Goal: Book appointment/travel/reservation

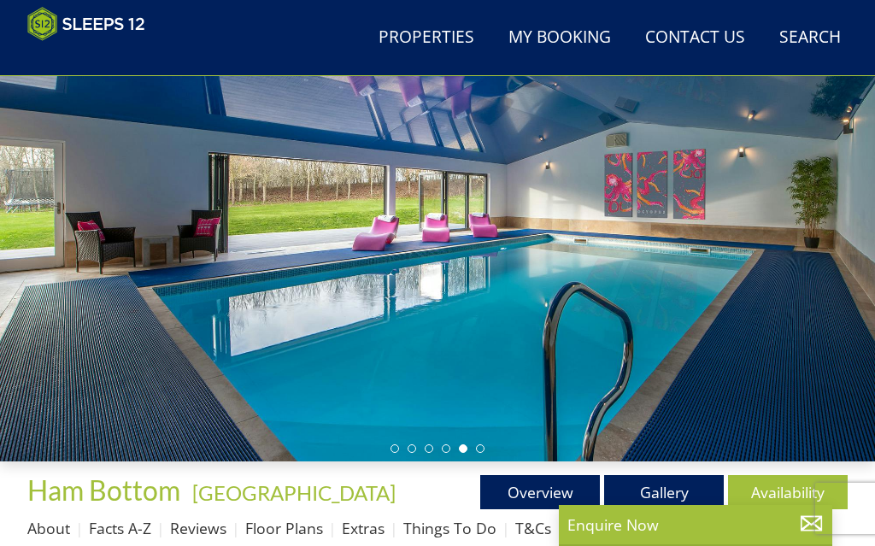
scroll to position [564, 0]
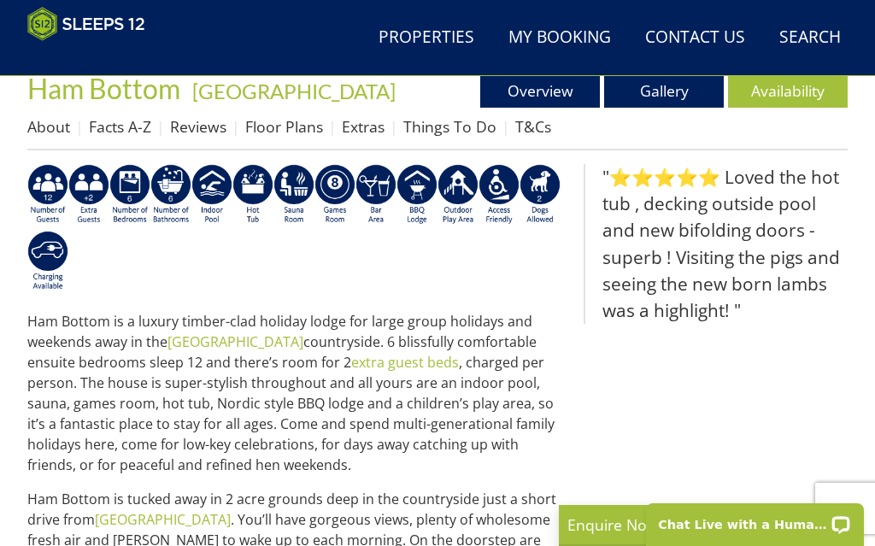
click at [778, 85] on link "Availability" at bounding box center [788, 90] width 120 height 34
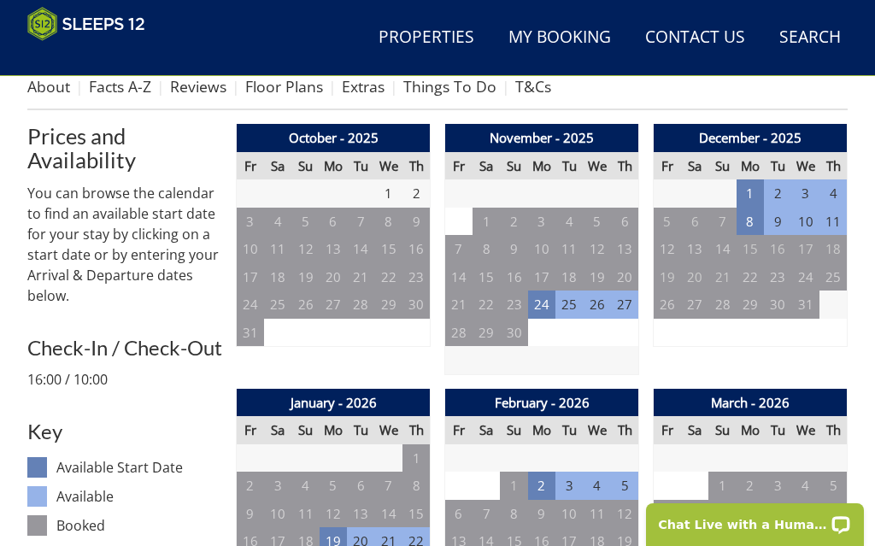
scroll to position [607, 0]
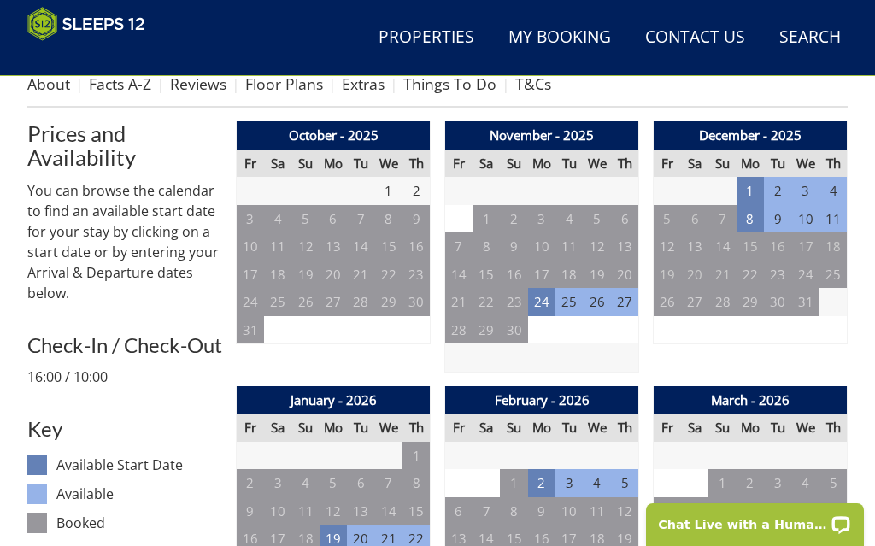
click at [537, 300] on td "24" at bounding box center [541, 302] width 27 height 28
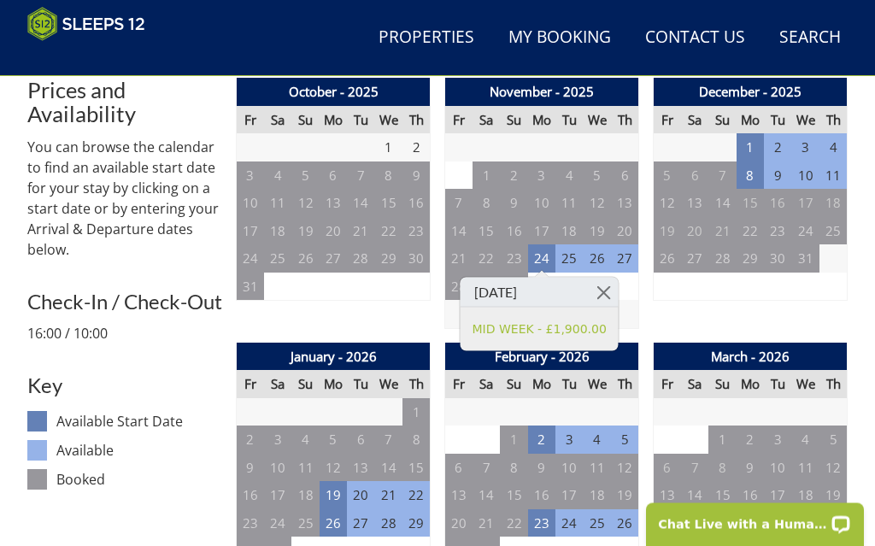
scroll to position [652, 0]
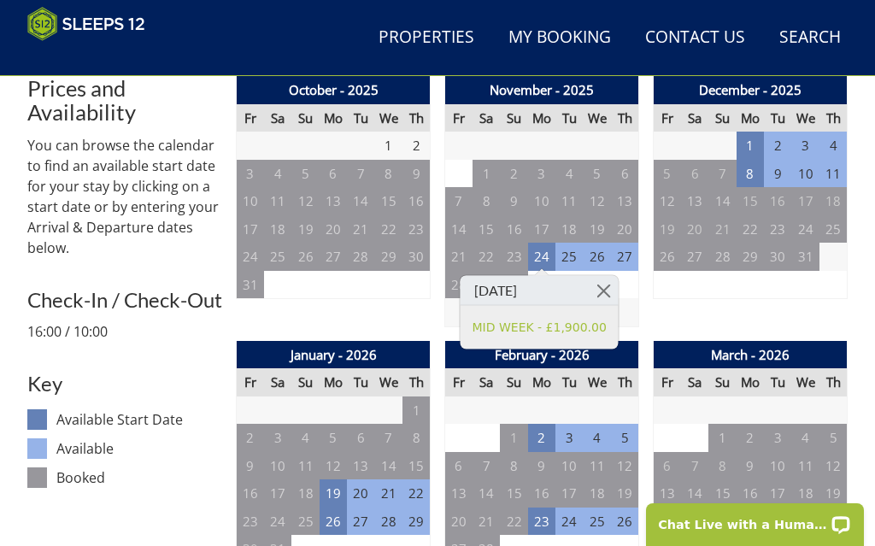
click at [769, 145] on td "2" at bounding box center [777, 146] width 27 height 28
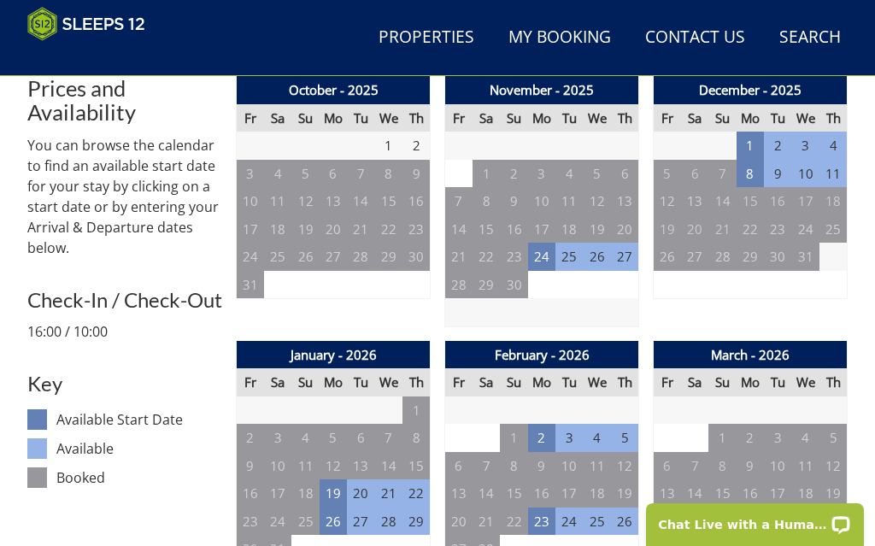
click at [753, 145] on td "1" at bounding box center [749, 146] width 27 height 28
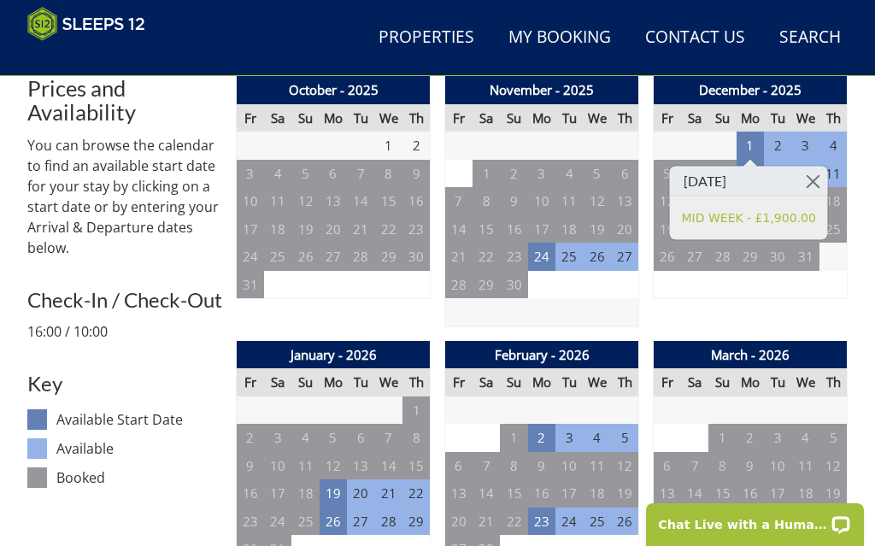
click at [361, 523] on td "27" at bounding box center [360, 522] width 27 height 28
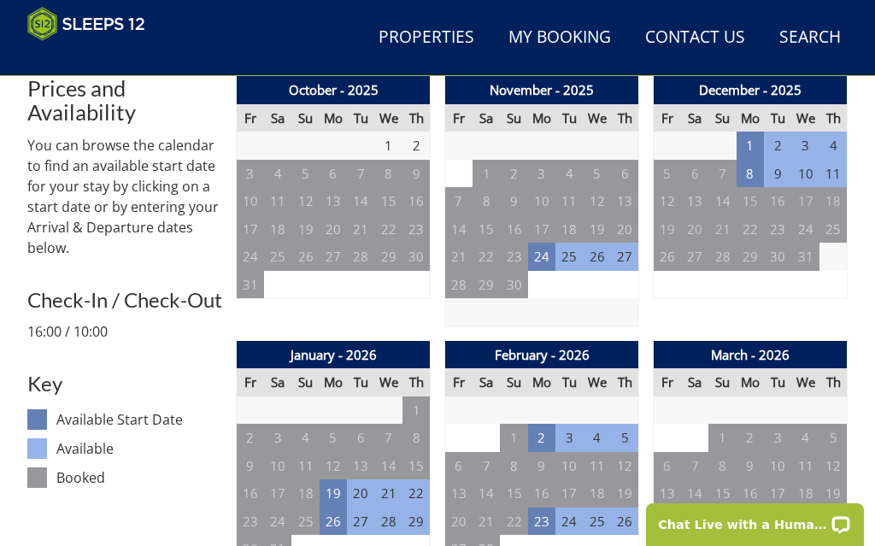
click at [355, 495] on td "20" at bounding box center [360, 493] width 27 height 28
click at [354, 492] on td "20" at bounding box center [360, 493] width 27 height 28
click at [330, 487] on td "19" at bounding box center [333, 493] width 27 height 28
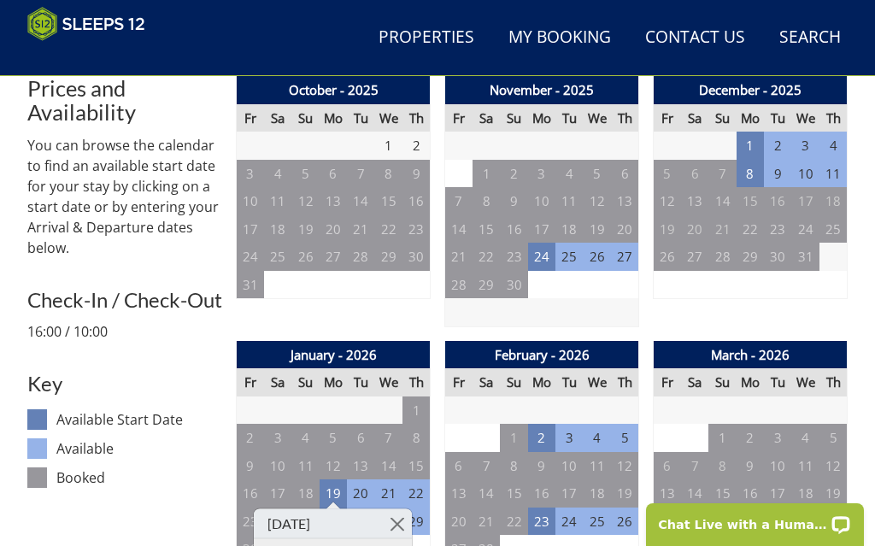
click at [537, 438] on td "2" at bounding box center [541, 438] width 27 height 28
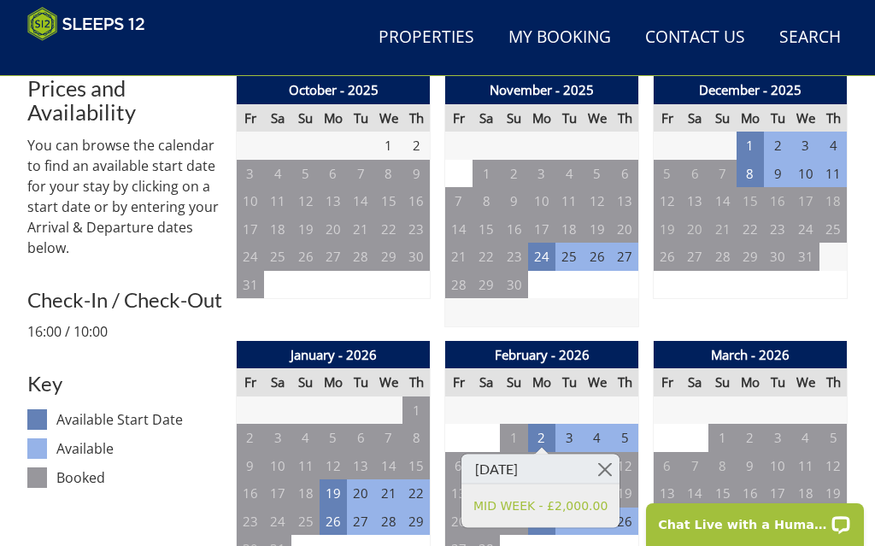
click at [660, 541] on td "27" at bounding box center [667, 549] width 27 height 28
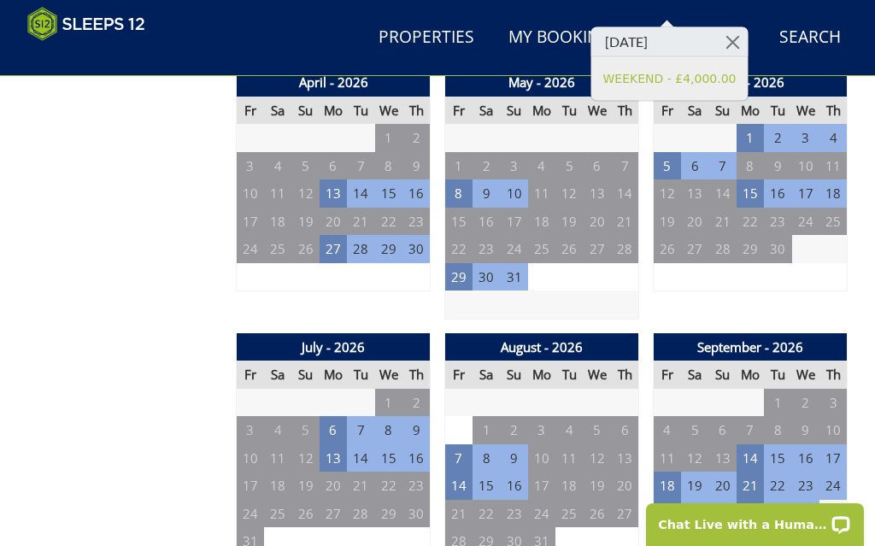
scroll to position [1192, 0]
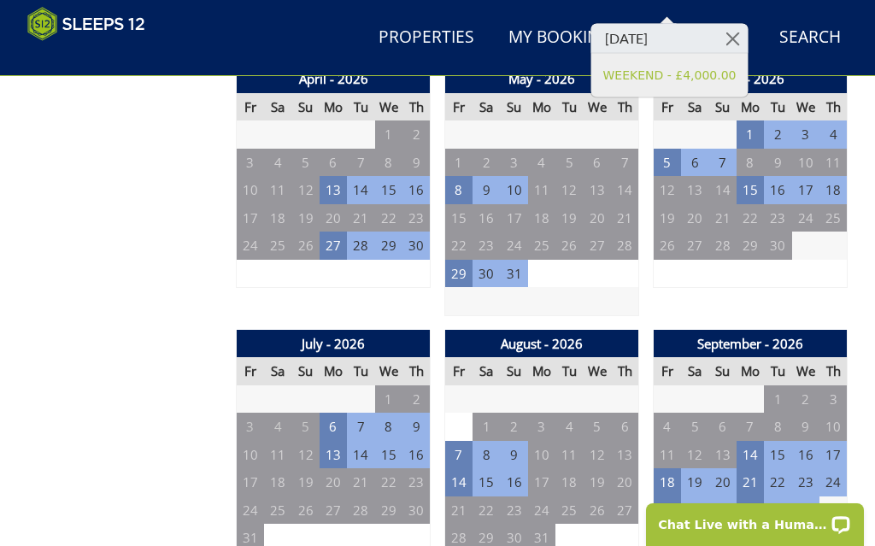
click at [662, 469] on td "18" at bounding box center [667, 482] width 27 height 28
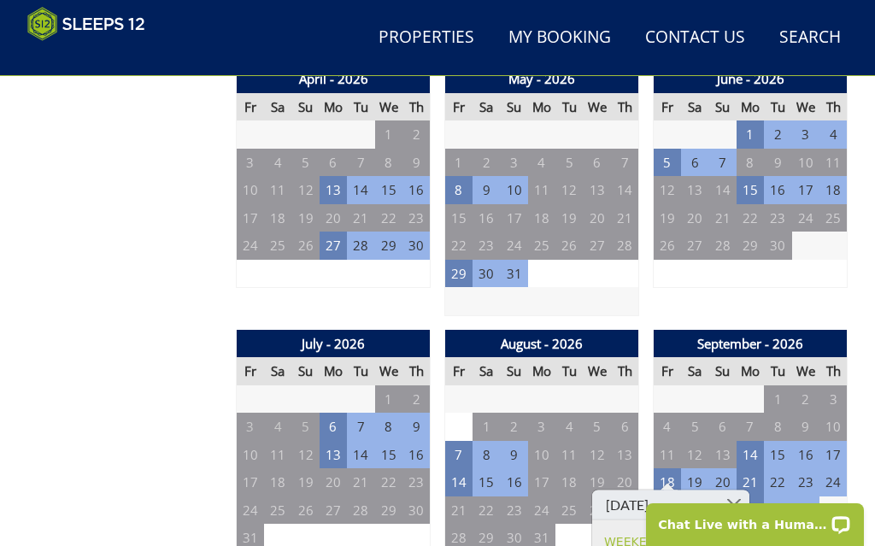
click at [662, 468] on td "18" at bounding box center [667, 482] width 27 height 28
